Goal: Task Accomplishment & Management: Manage account settings

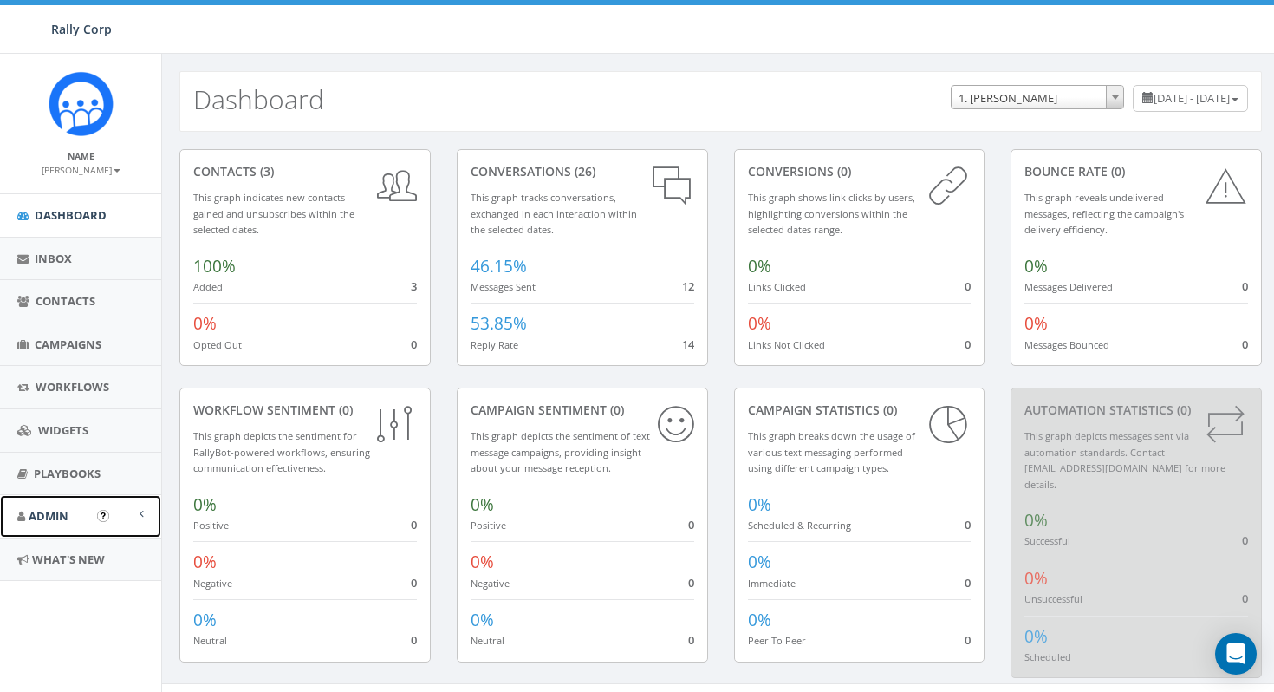
click at [46, 506] on link "Admin" at bounding box center [80, 516] width 161 height 42
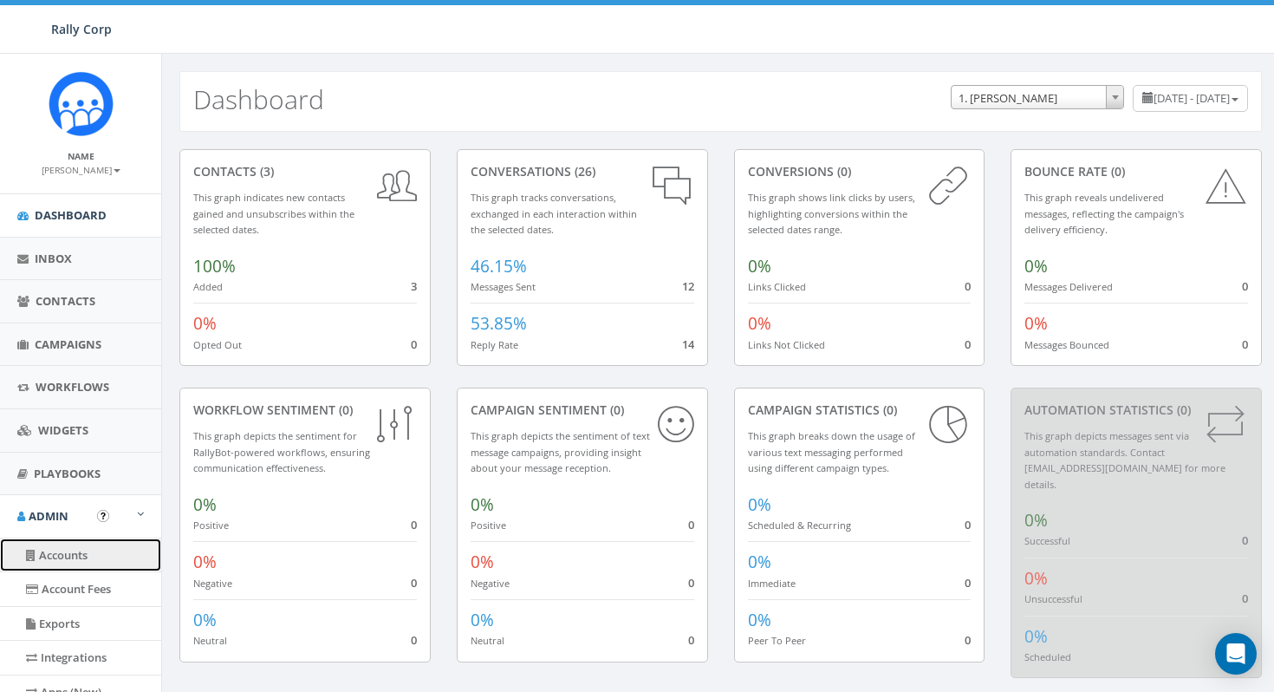
click at [71, 558] on link "Accounts" at bounding box center [80, 555] width 161 height 34
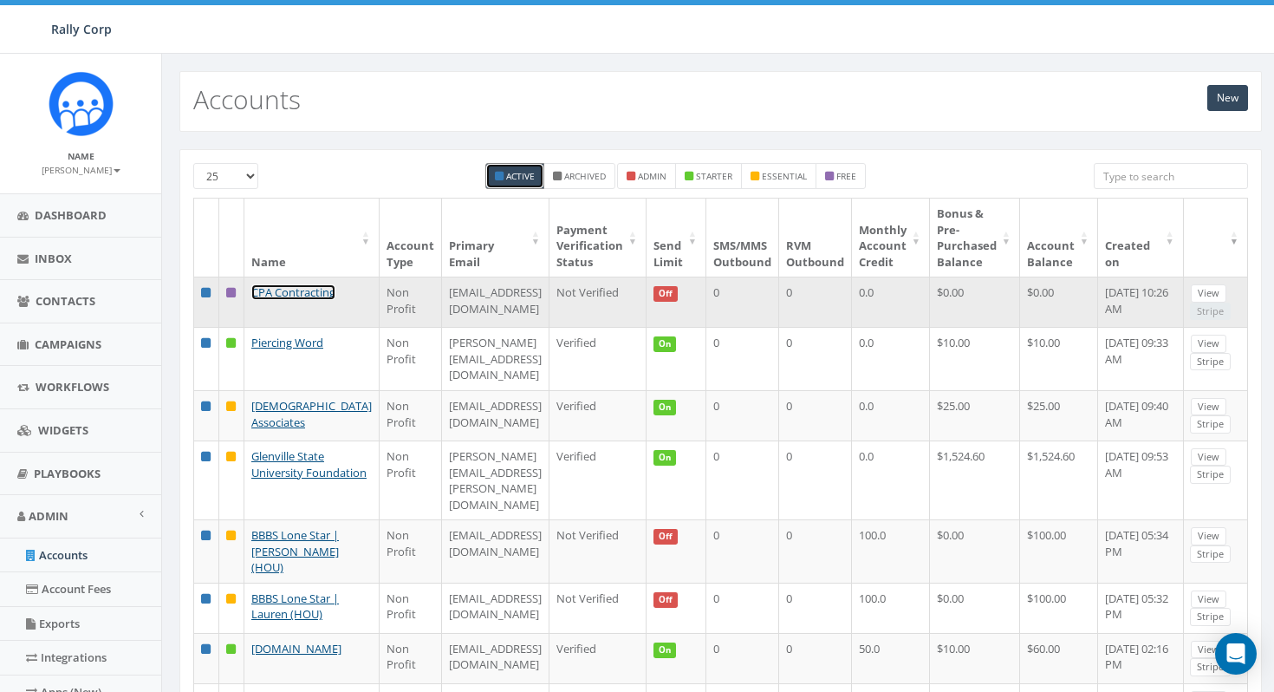
click at [299, 289] on link "CPA Contracting" at bounding box center [293, 292] width 84 height 16
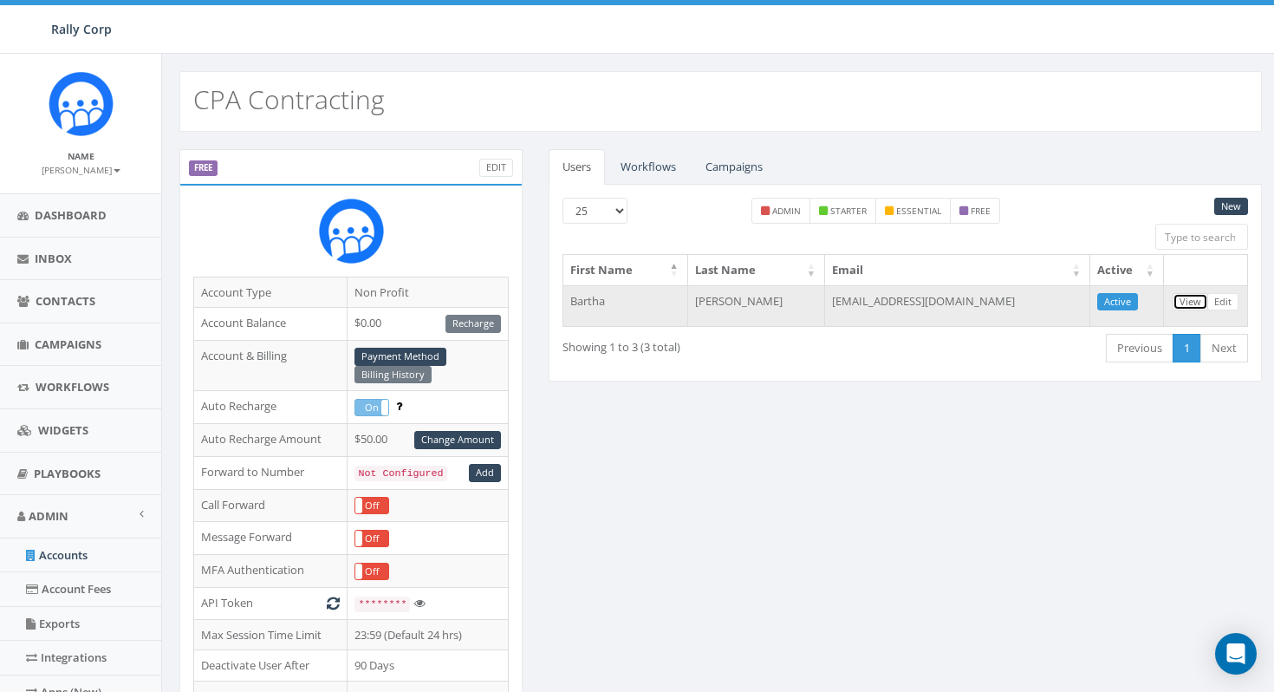
click at [1192, 302] on link "View" at bounding box center [1191, 302] width 36 height 18
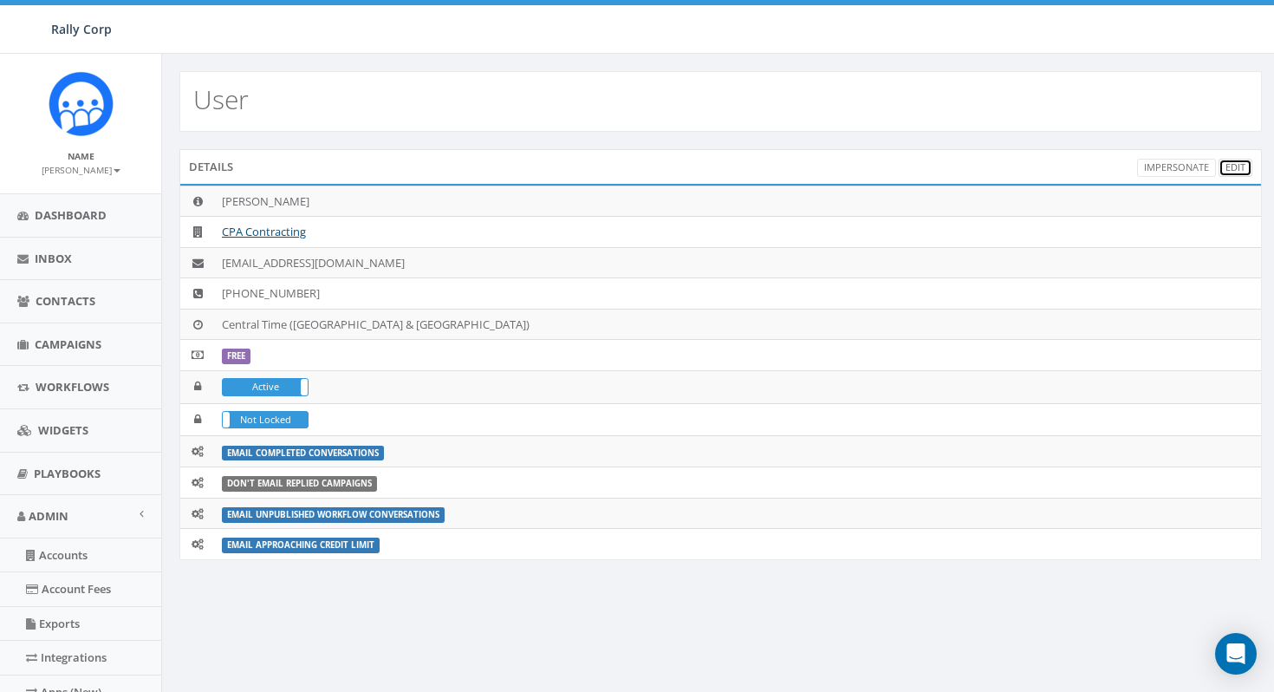
click at [1237, 165] on link "Edit" at bounding box center [1235, 168] width 34 height 18
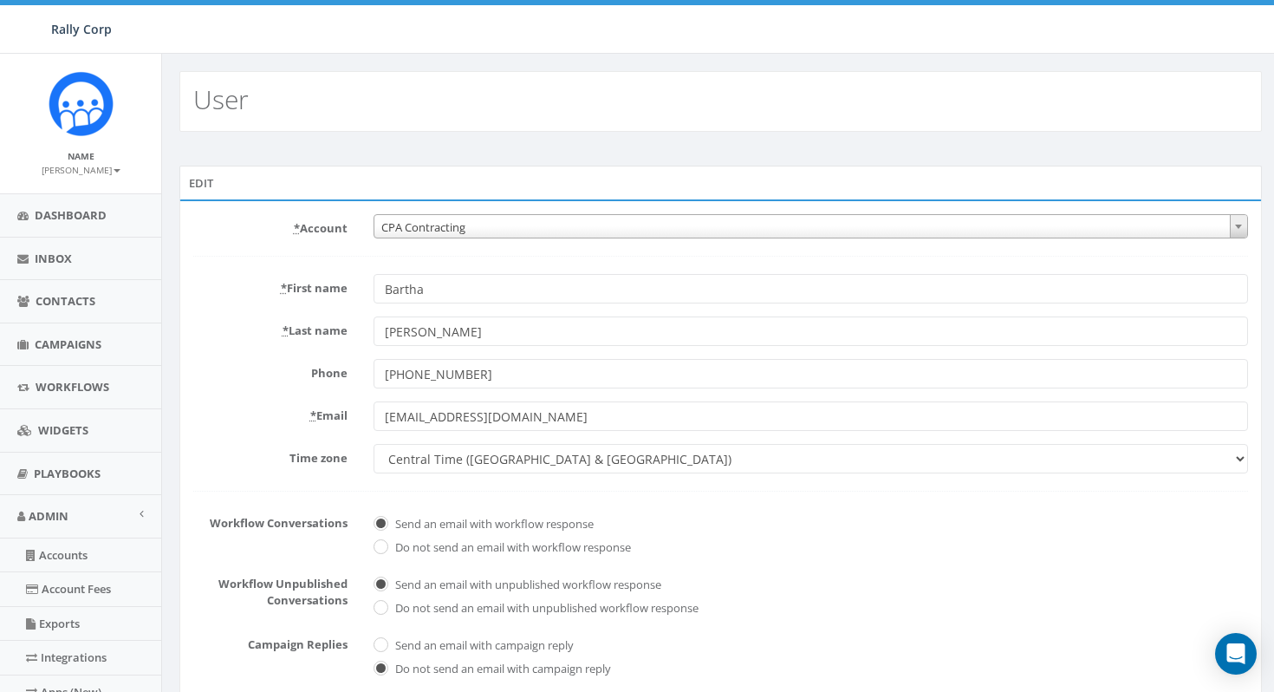
click at [397, 291] on input "Bartha" at bounding box center [811, 288] width 874 height 29
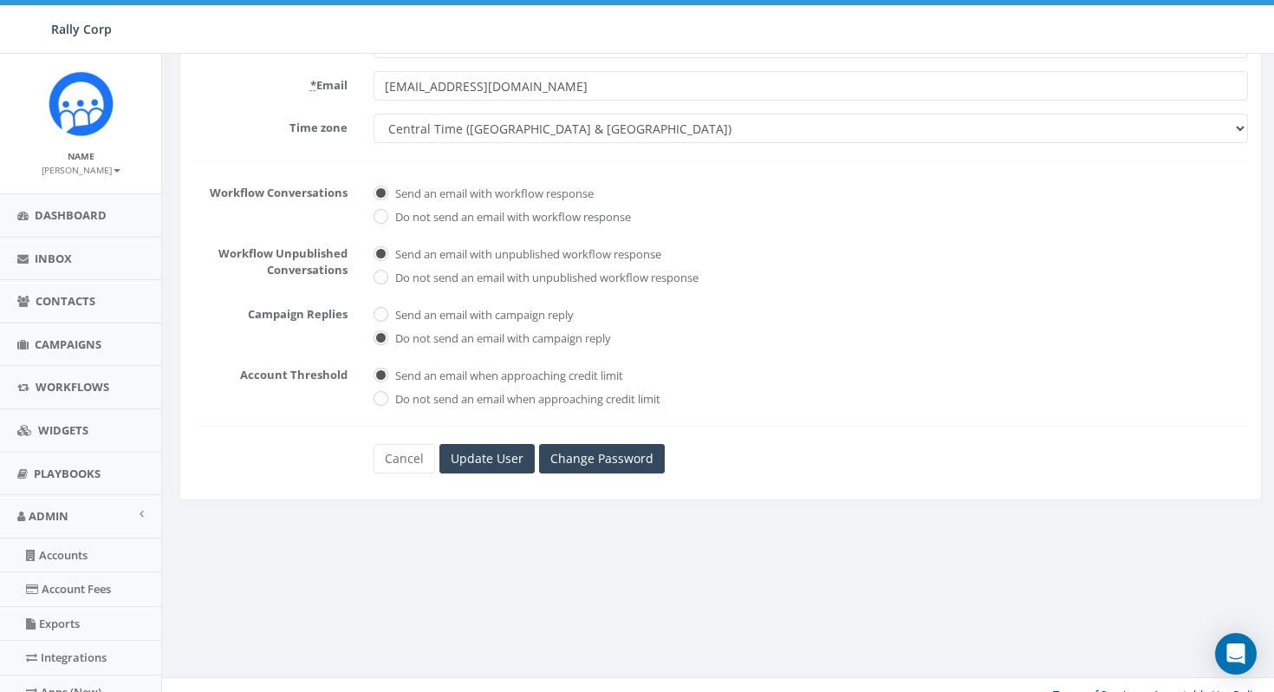
scroll to position [350, 0]
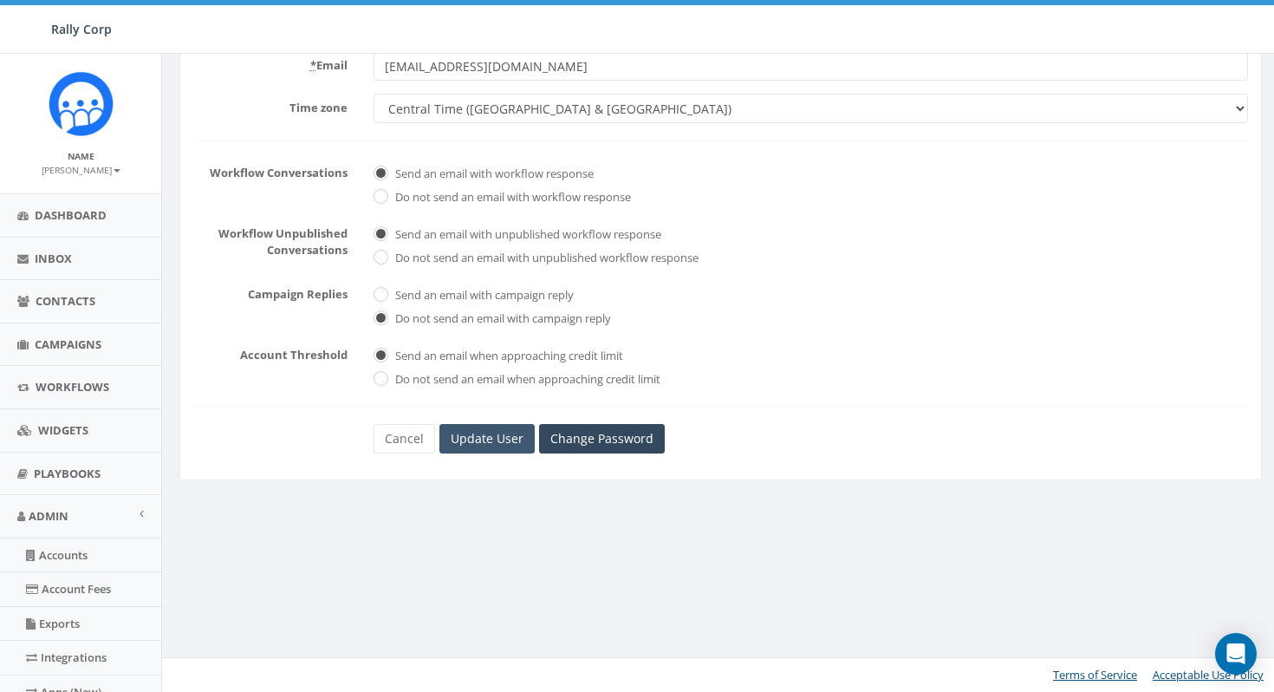
type input "Bertha"
click at [503, 449] on input "Update User" at bounding box center [486, 438] width 95 height 29
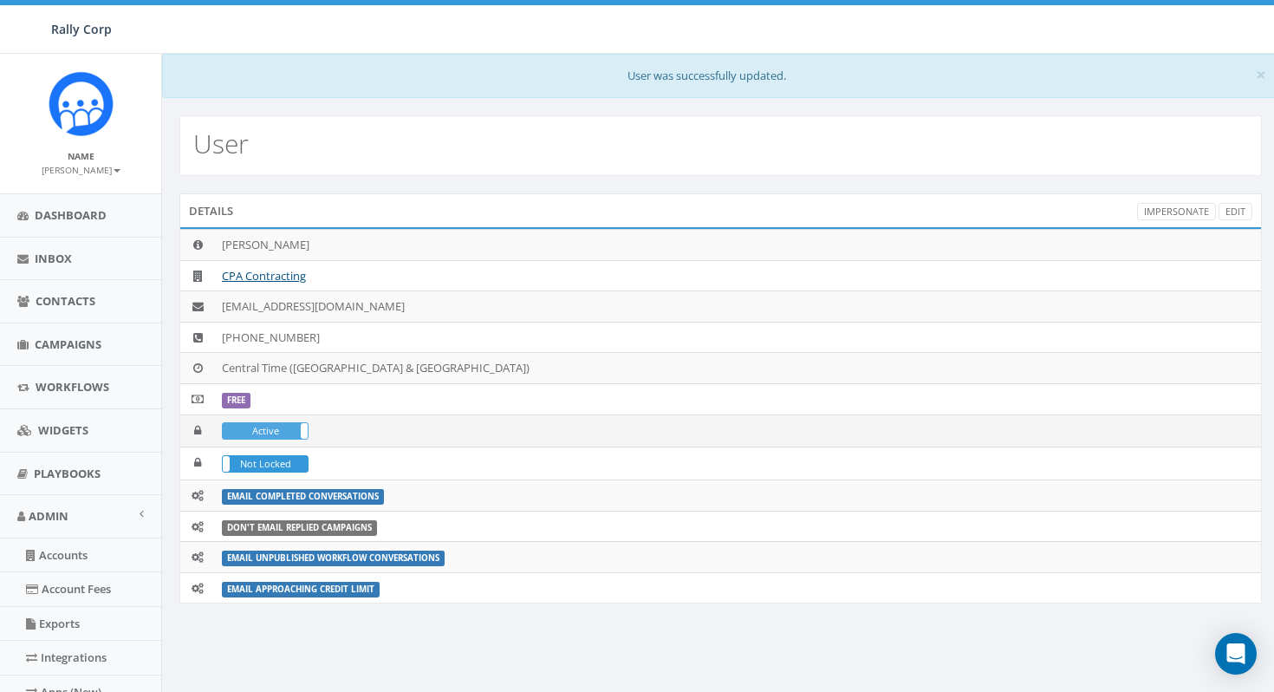
click at [288, 432] on label "Active" at bounding box center [265, 431] width 85 height 16
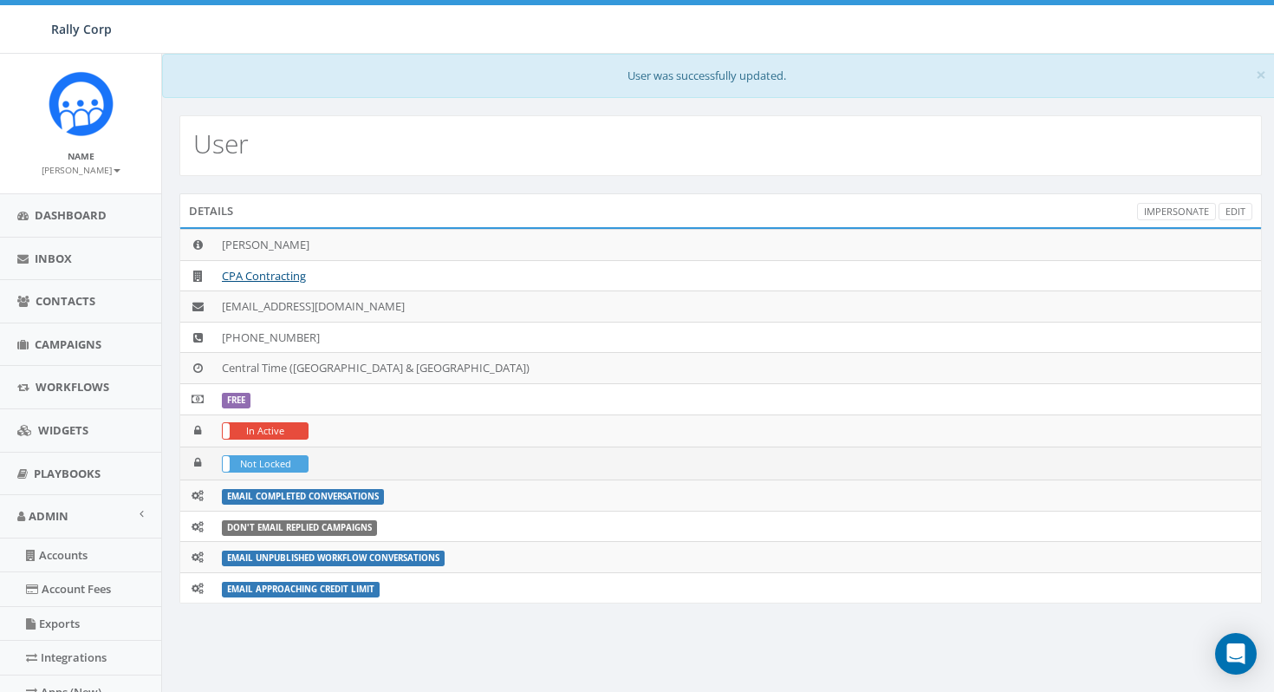
click at [285, 464] on label "Not Locked" at bounding box center [265, 464] width 85 height 16
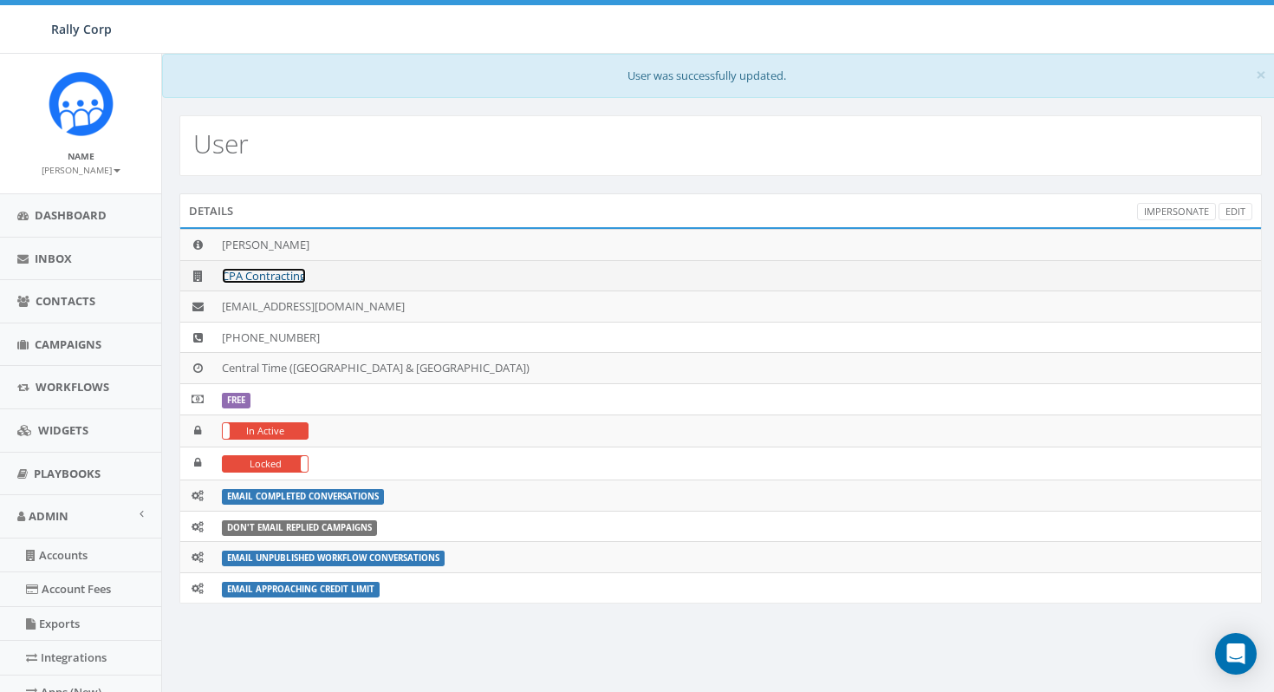
click at [264, 273] on link "CPA Contracting" at bounding box center [264, 276] width 84 height 16
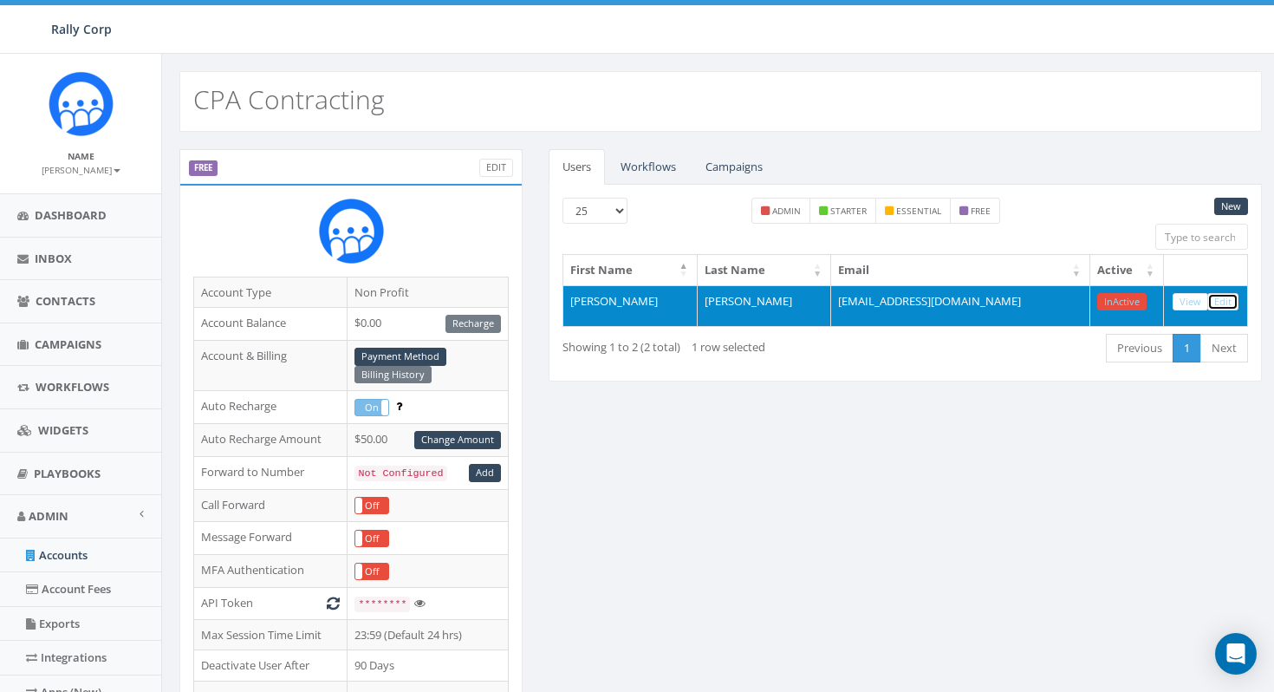
click at [1225, 307] on link "Edit" at bounding box center [1222, 302] width 31 height 18
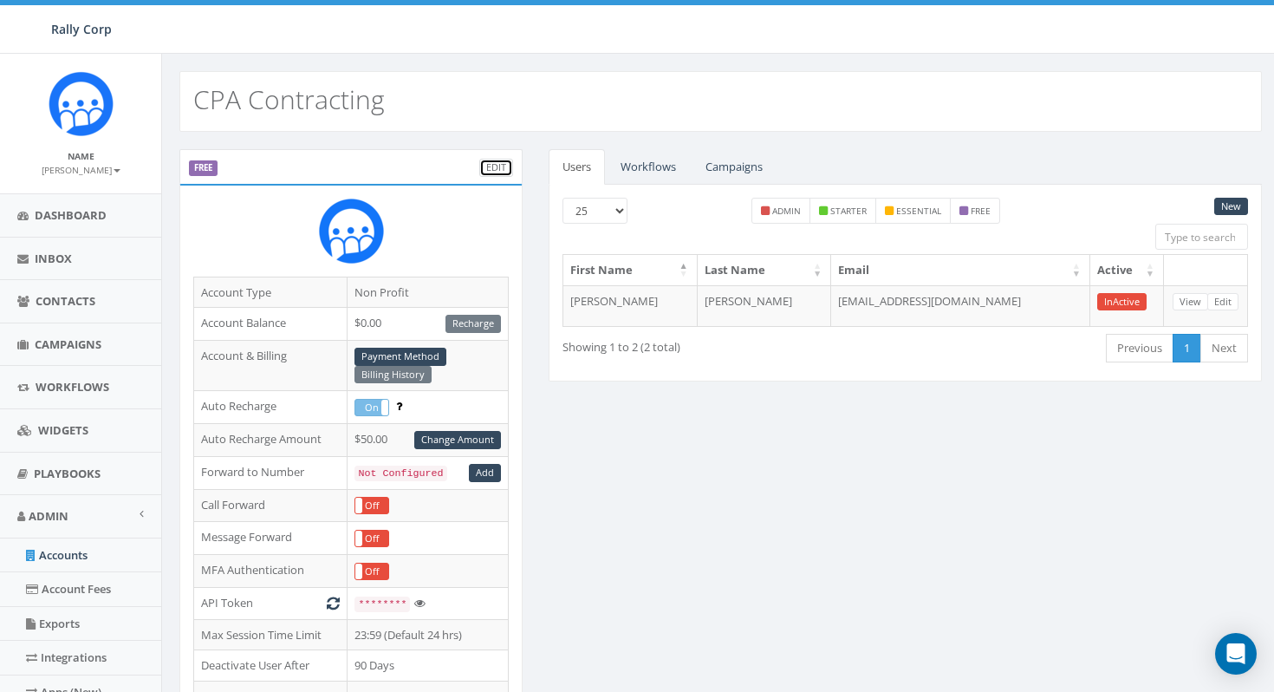
click at [501, 167] on link "Edit" at bounding box center [496, 168] width 34 height 18
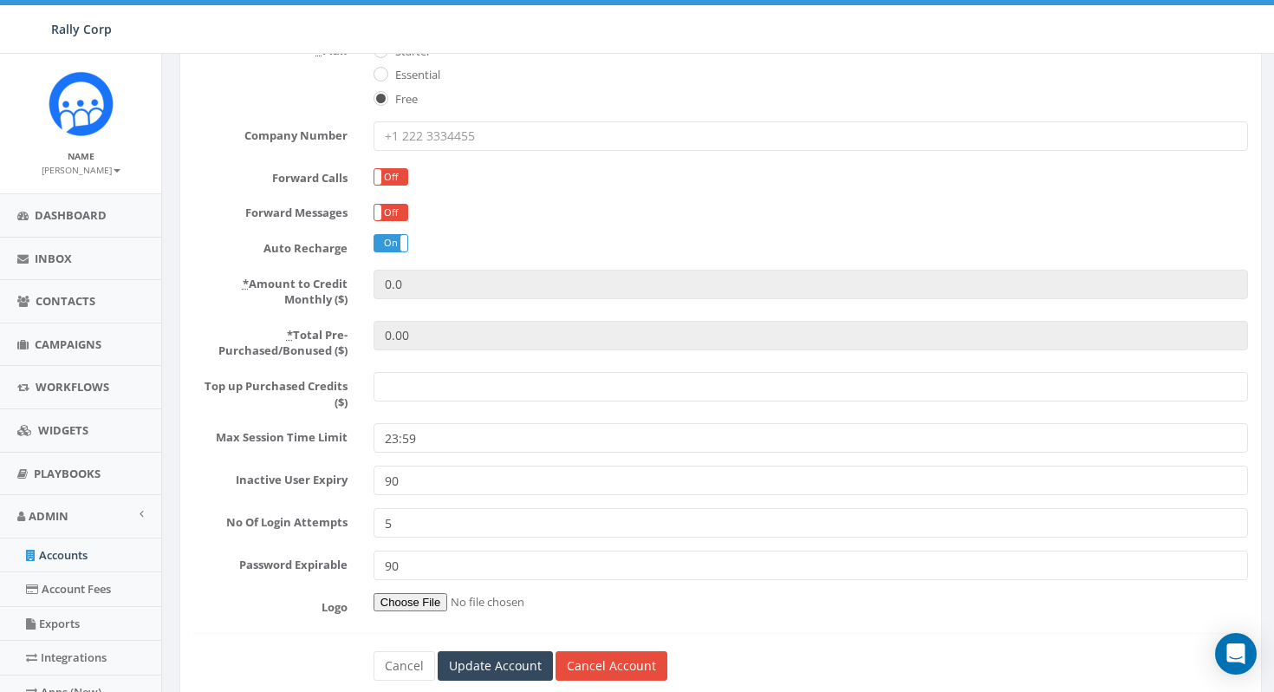
scroll to position [359, 0]
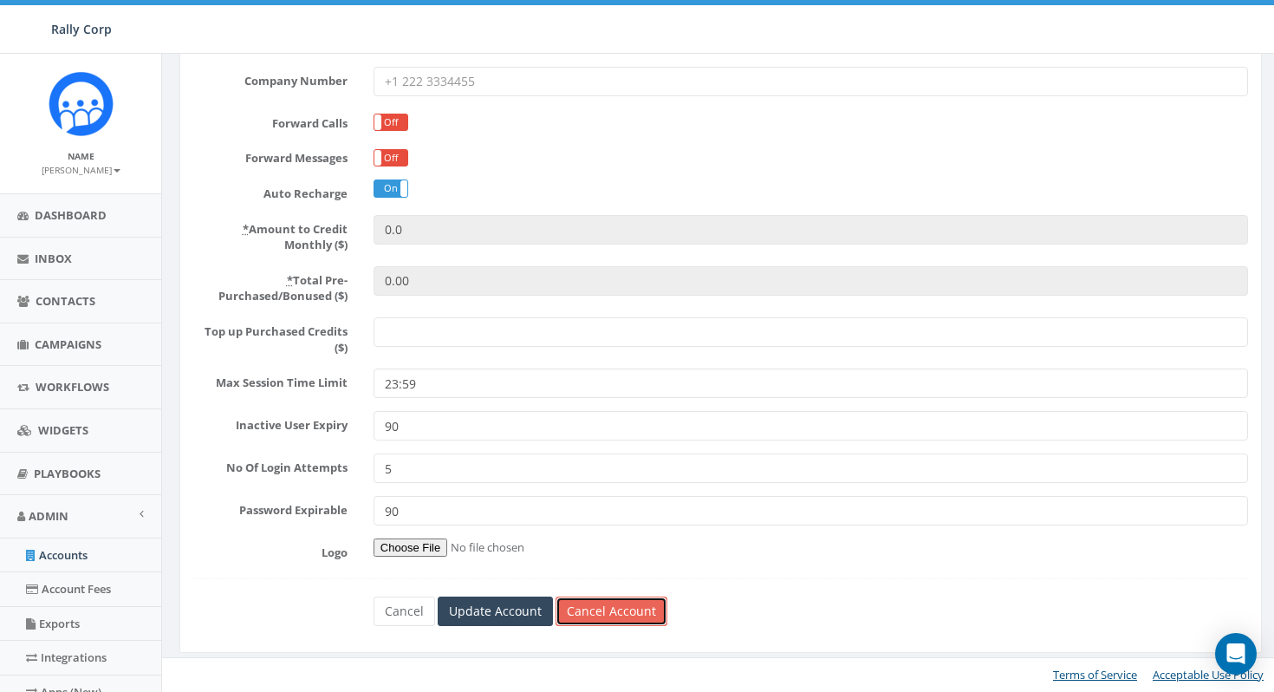
click at [610, 602] on link "Cancel Account" at bounding box center [611, 610] width 112 height 29
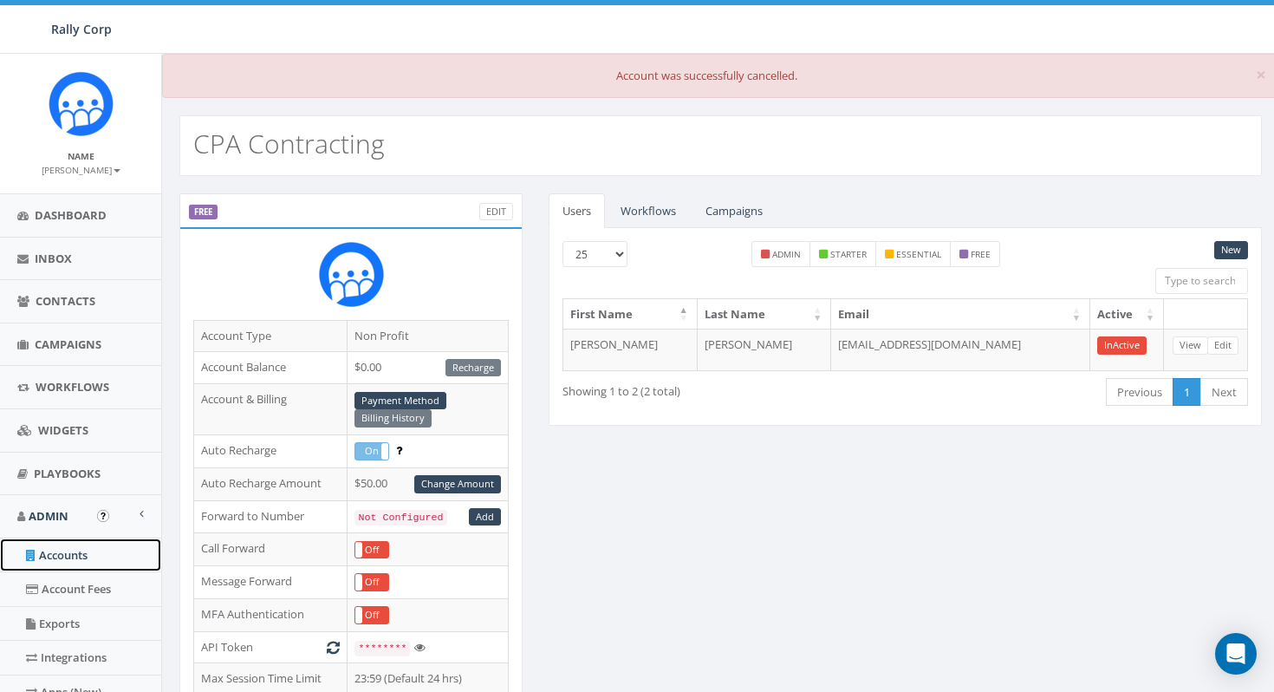
click at [74, 555] on link "Accounts" at bounding box center [80, 555] width 161 height 34
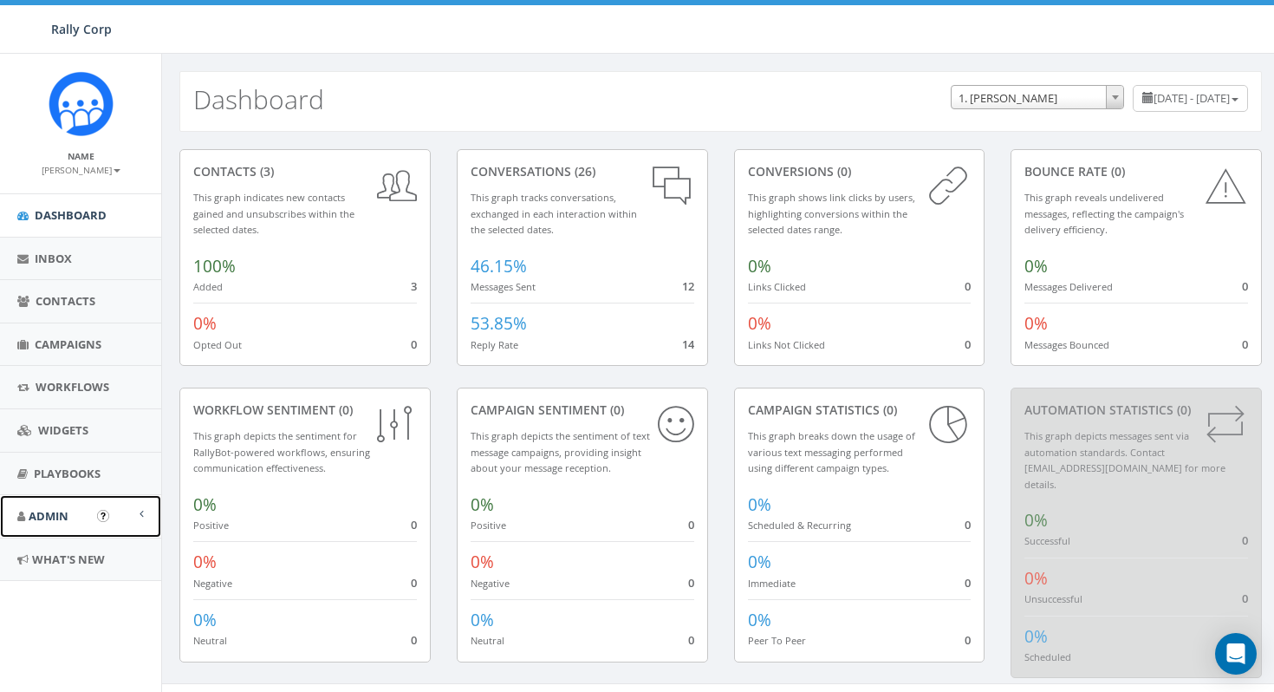
click at [81, 510] on link "Admin" at bounding box center [80, 516] width 161 height 42
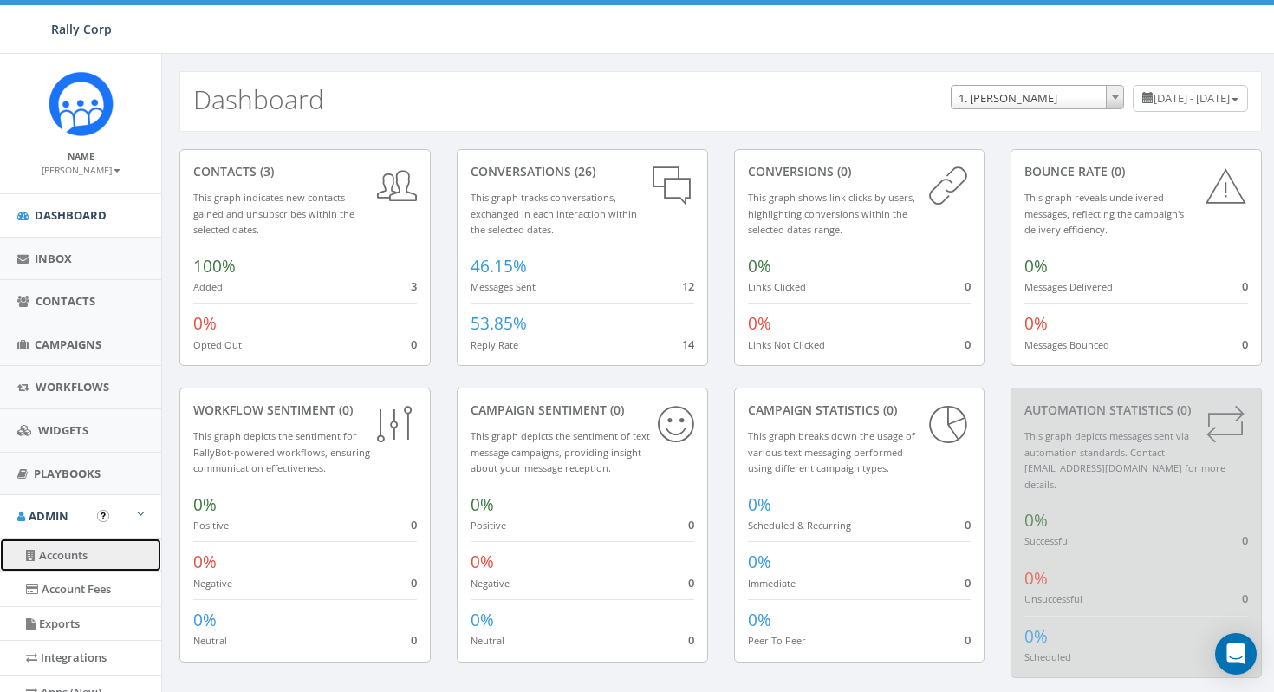
click at [78, 556] on link "Accounts" at bounding box center [80, 555] width 161 height 34
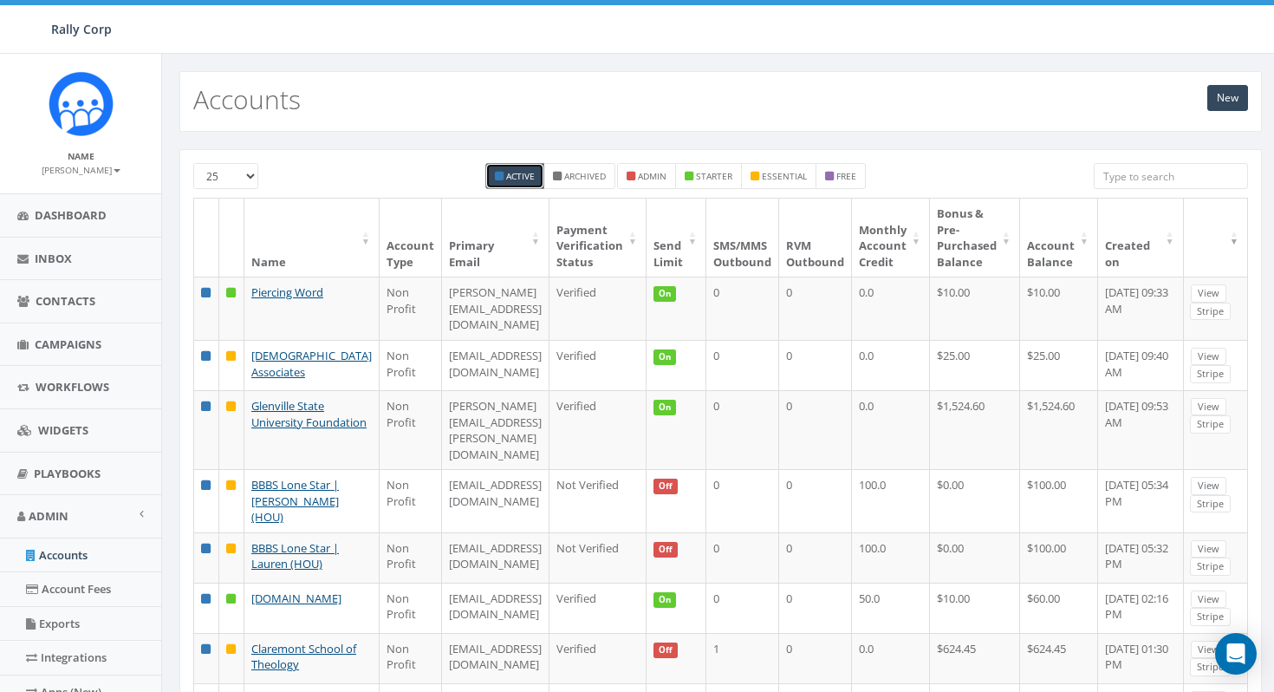
click at [1153, 189] on div at bounding box center [1171, 178] width 154 height 30
click at [1153, 179] on input "search" at bounding box center [1171, 176] width 154 height 26
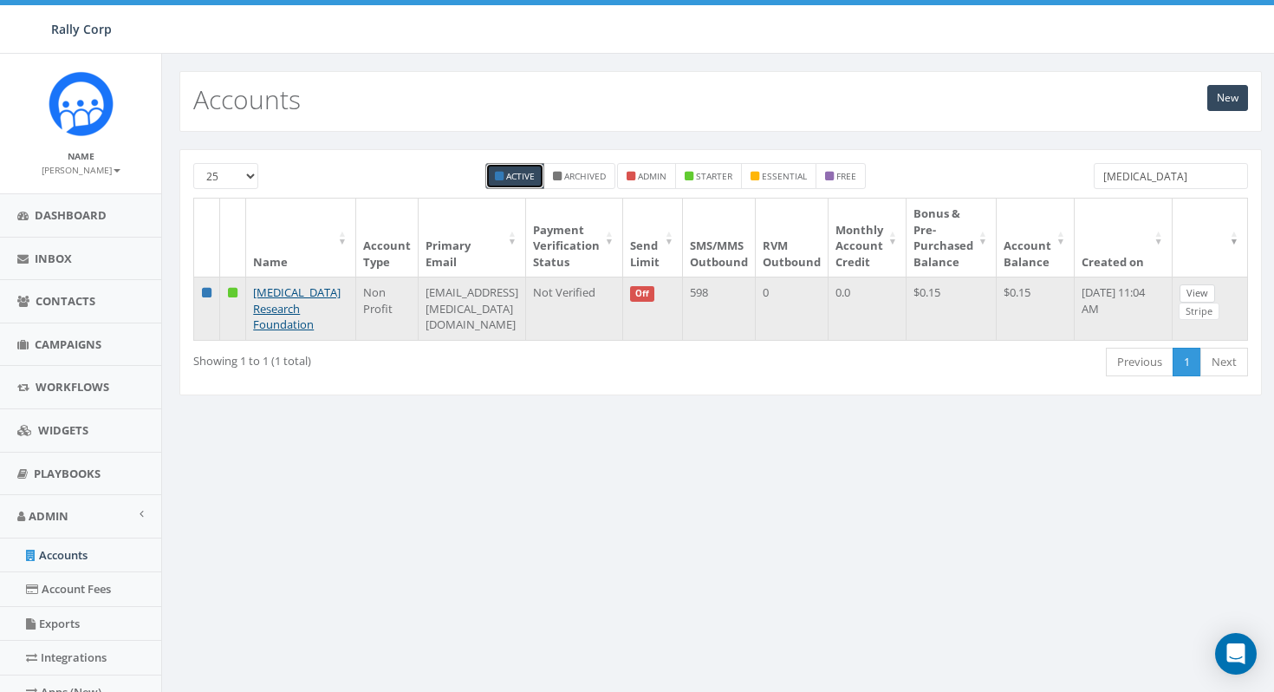
type input "melanoma"
click at [1214, 290] on link "View" at bounding box center [1197, 293] width 36 height 18
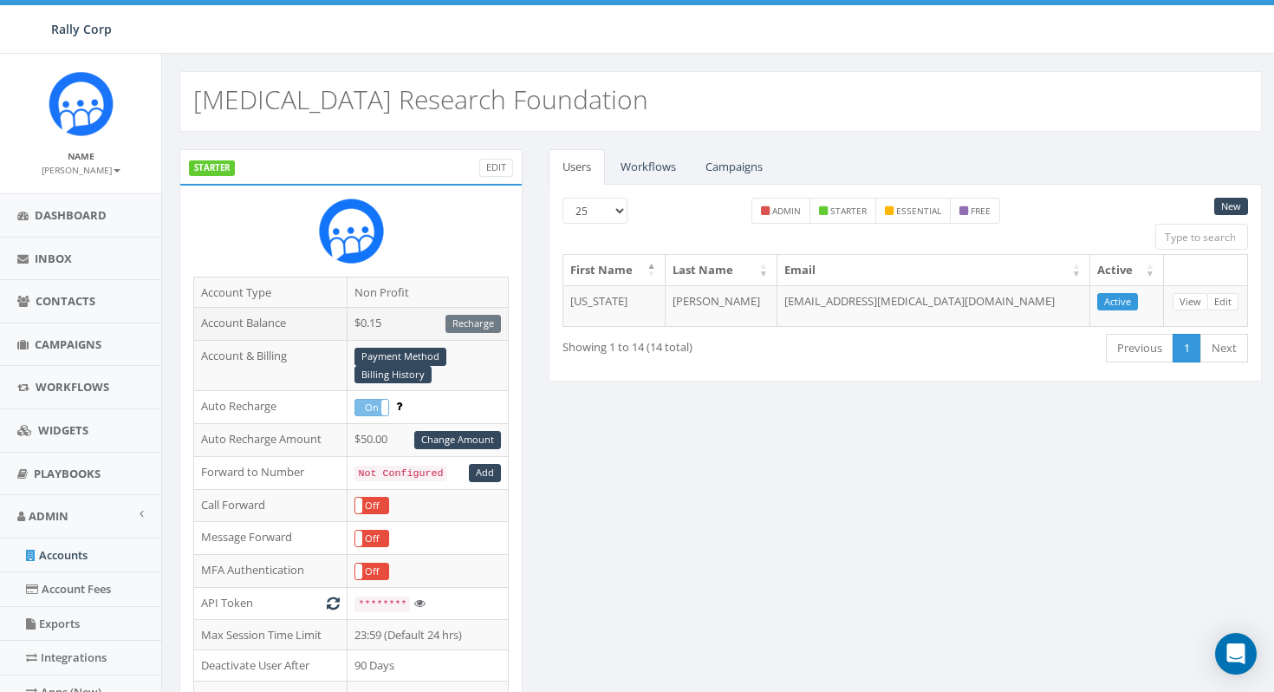
click at [470, 327] on div "Recharge" at bounding box center [472, 324] width 55 height 18
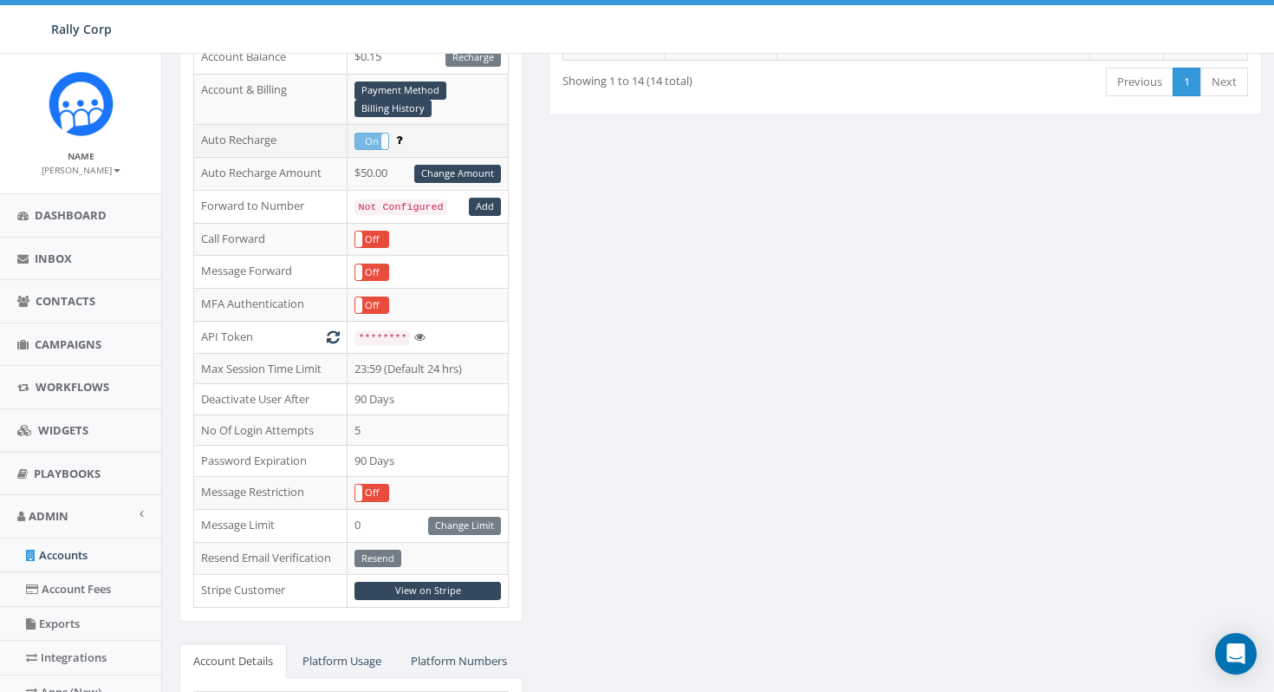
scroll to position [267, 0]
click at [424, 592] on link "View on Stripe" at bounding box center [427, 590] width 146 height 18
click at [430, 90] on link "Payment Method" at bounding box center [400, 90] width 92 height 18
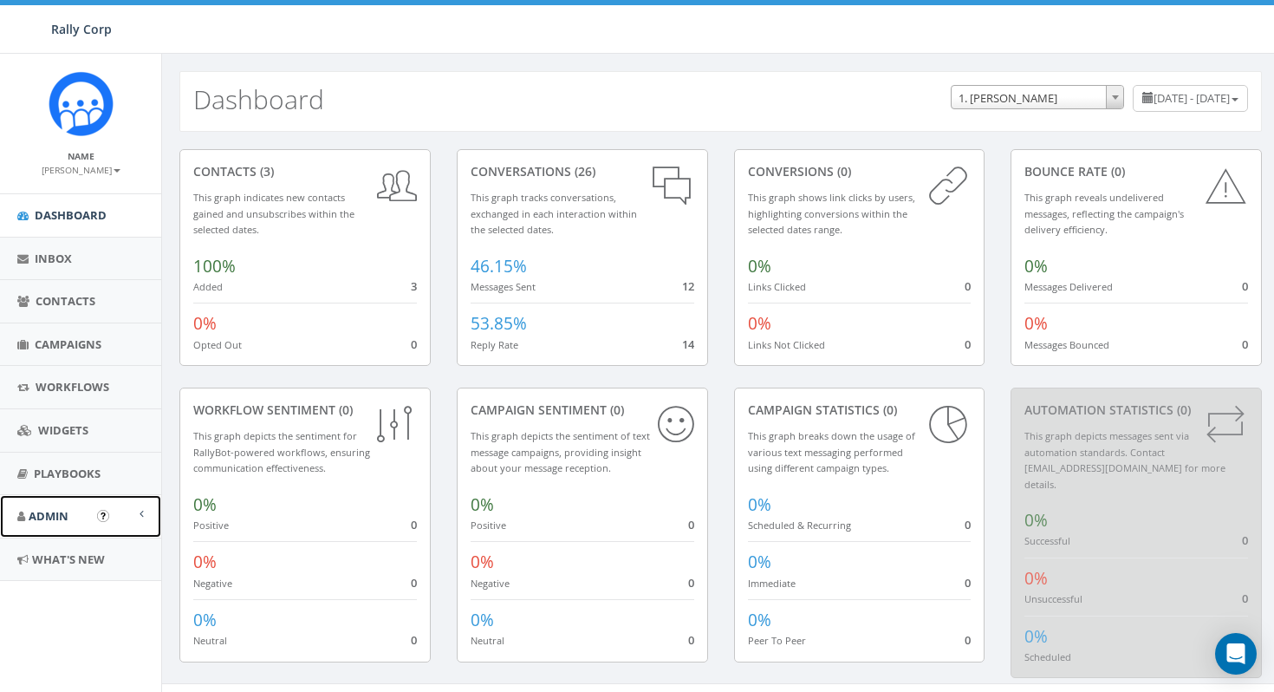
click at [62, 510] on span "Admin" at bounding box center [49, 516] width 40 height 16
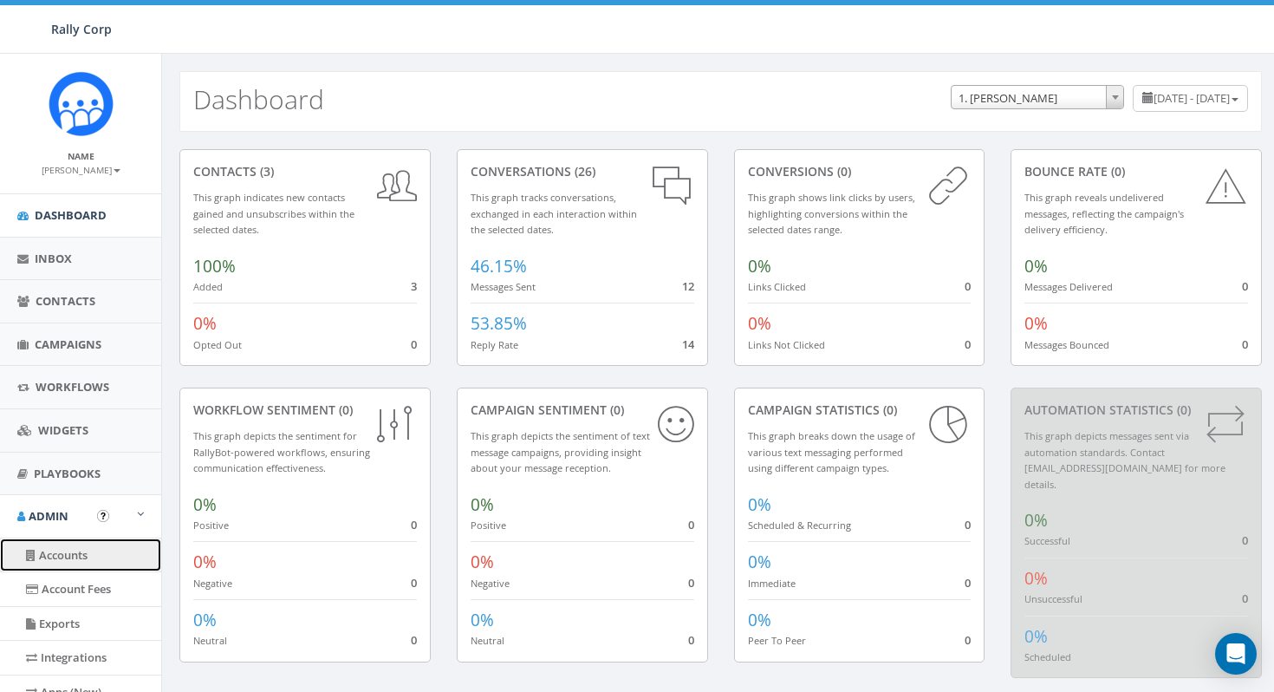
click at [81, 565] on link "Accounts" at bounding box center [80, 555] width 161 height 34
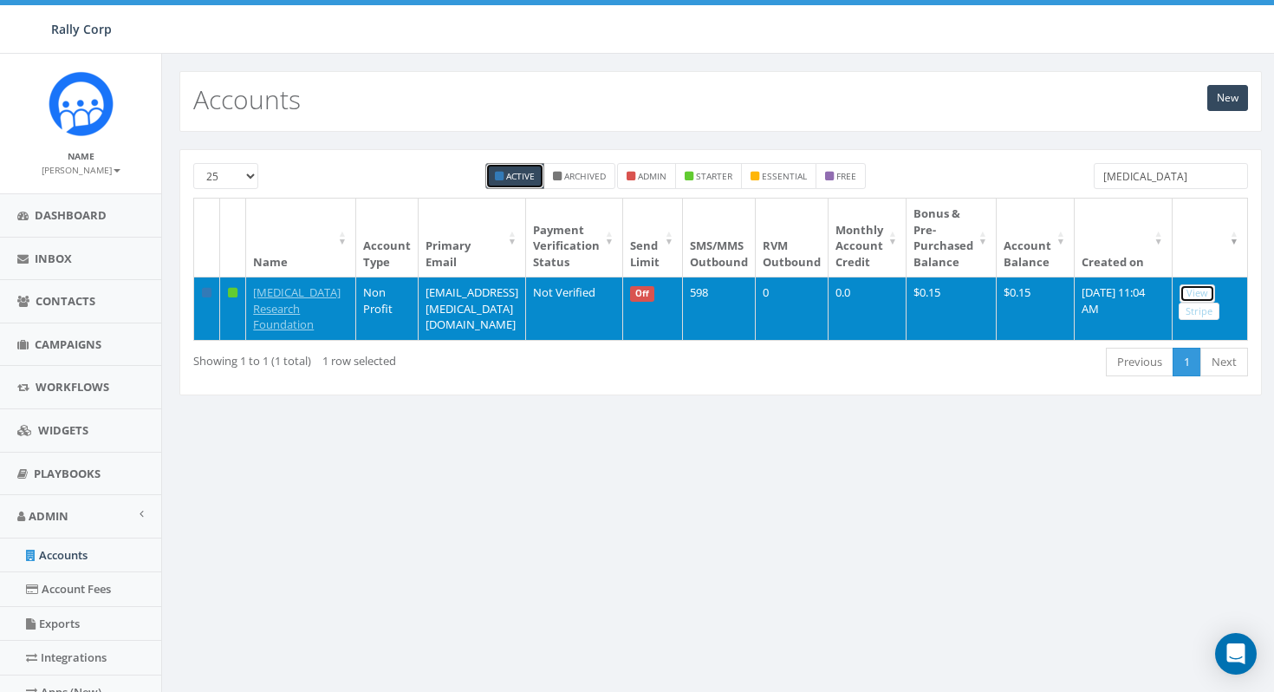
click at [1203, 296] on link "View" at bounding box center [1197, 293] width 36 height 18
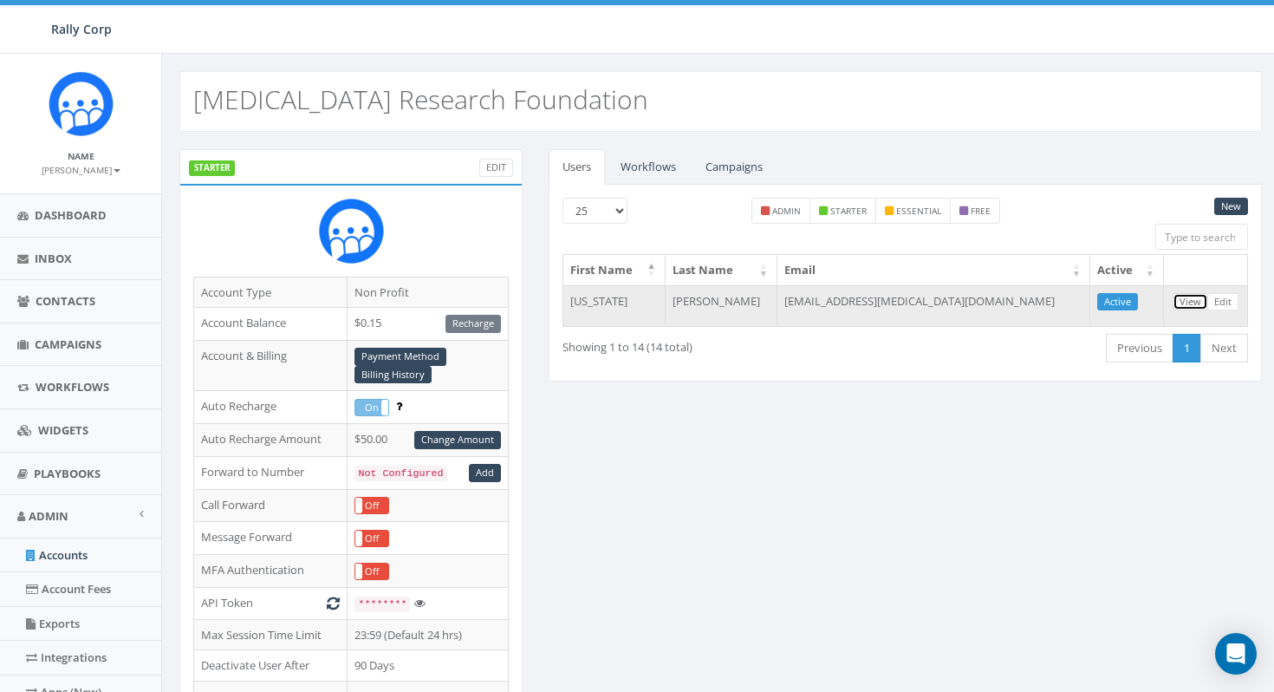
click at [1193, 298] on link "View" at bounding box center [1191, 302] width 36 height 18
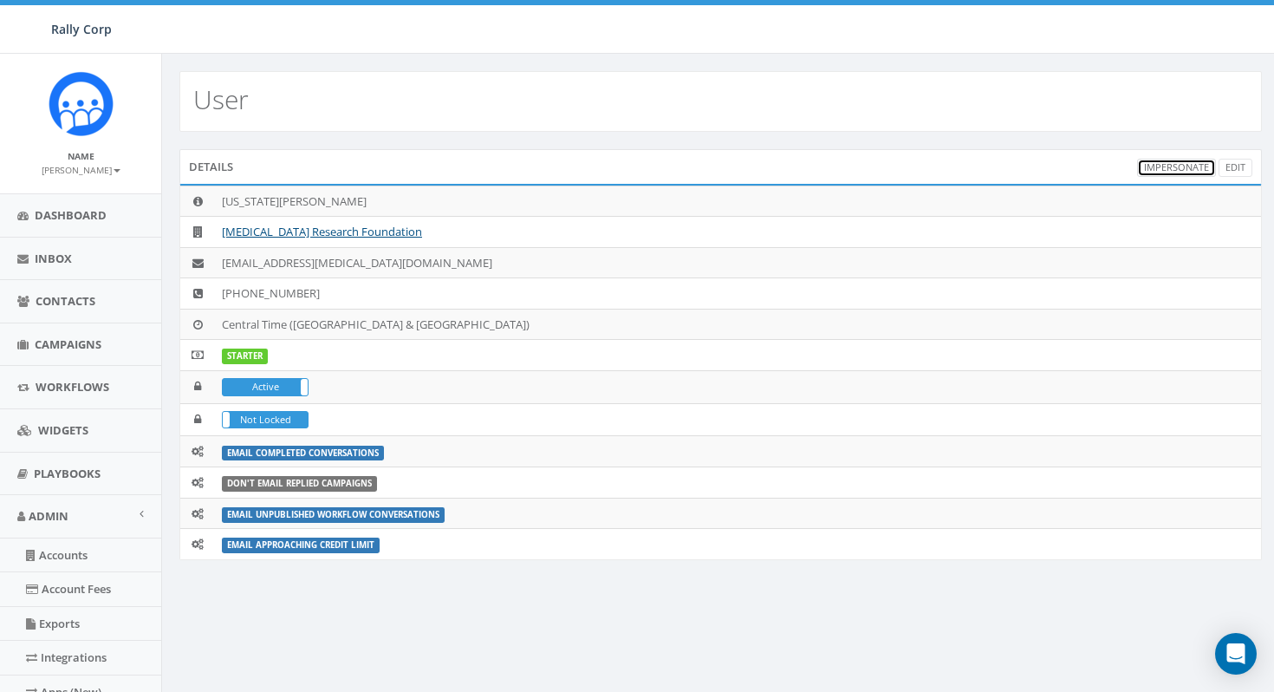
click at [1179, 159] on link "Impersonate" at bounding box center [1176, 168] width 79 height 18
